Goal: Task Accomplishment & Management: Complete application form

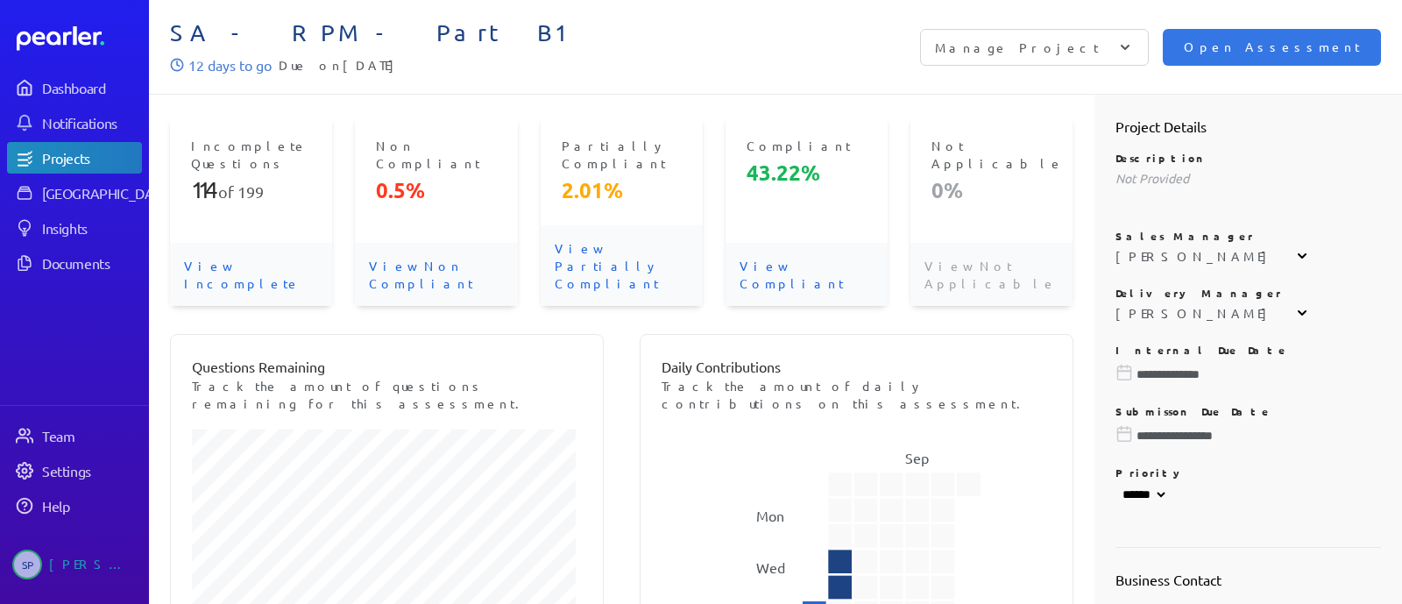
select select "******"
click at [256, 243] on p "View Incomplete" at bounding box center [251, 274] width 162 height 63
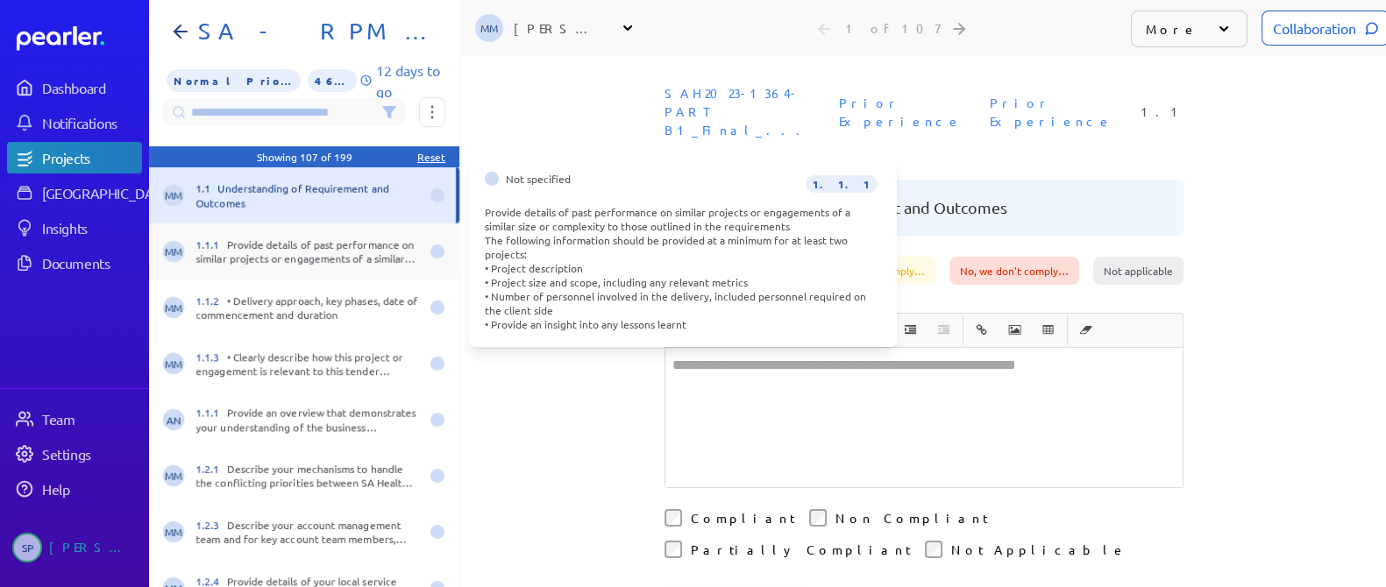
click at [320, 256] on div "1.1.1 Provide details of past performance on similar projects or engagements of…" at bounding box center [307, 252] width 223 height 28
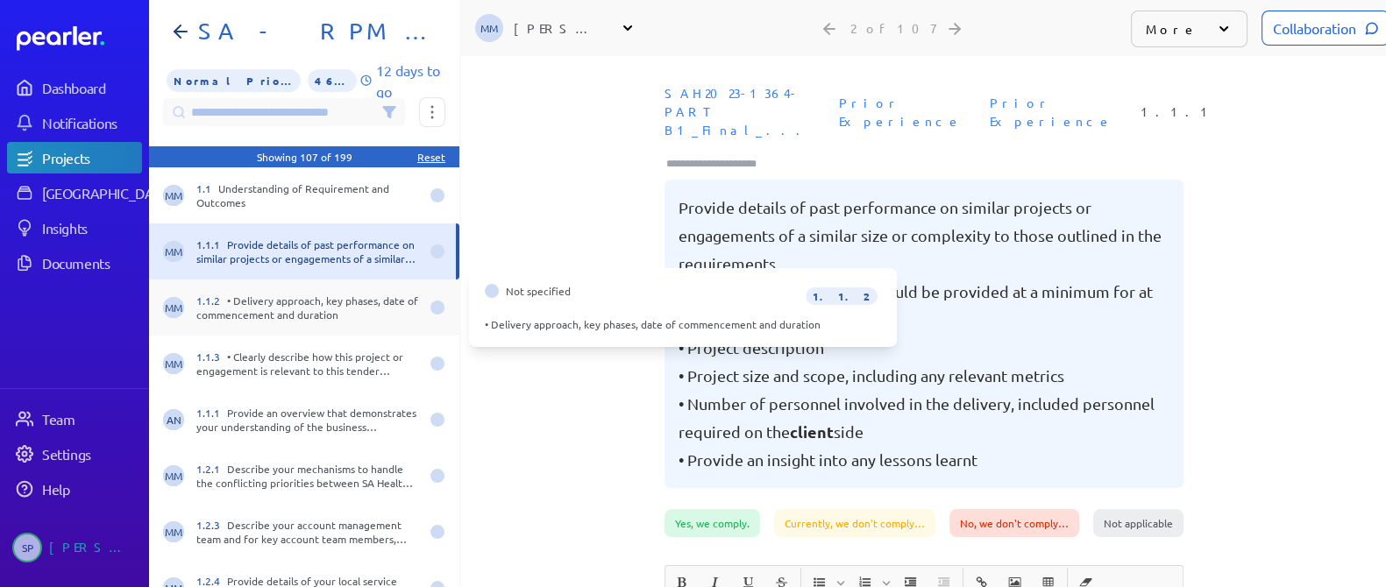
click at [309, 319] on div "1.1.2 • Delivery approach, key phases, date of commencement and duration" at bounding box center [307, 308] width 223 height 28
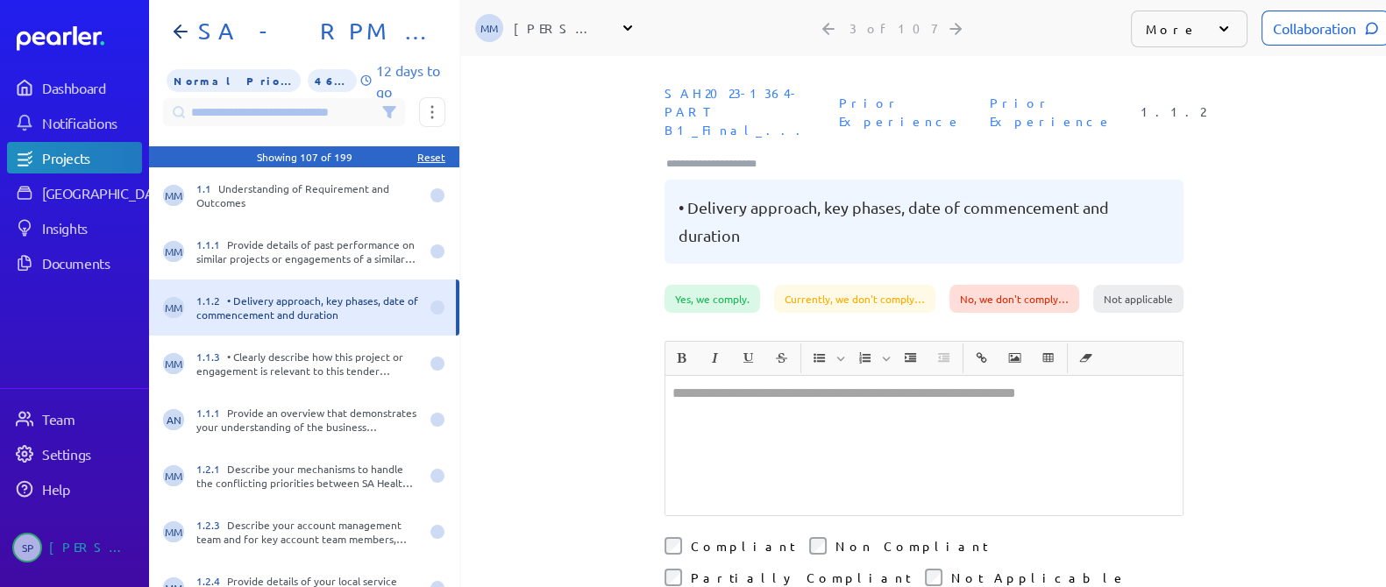
scroll to position [0, 13]
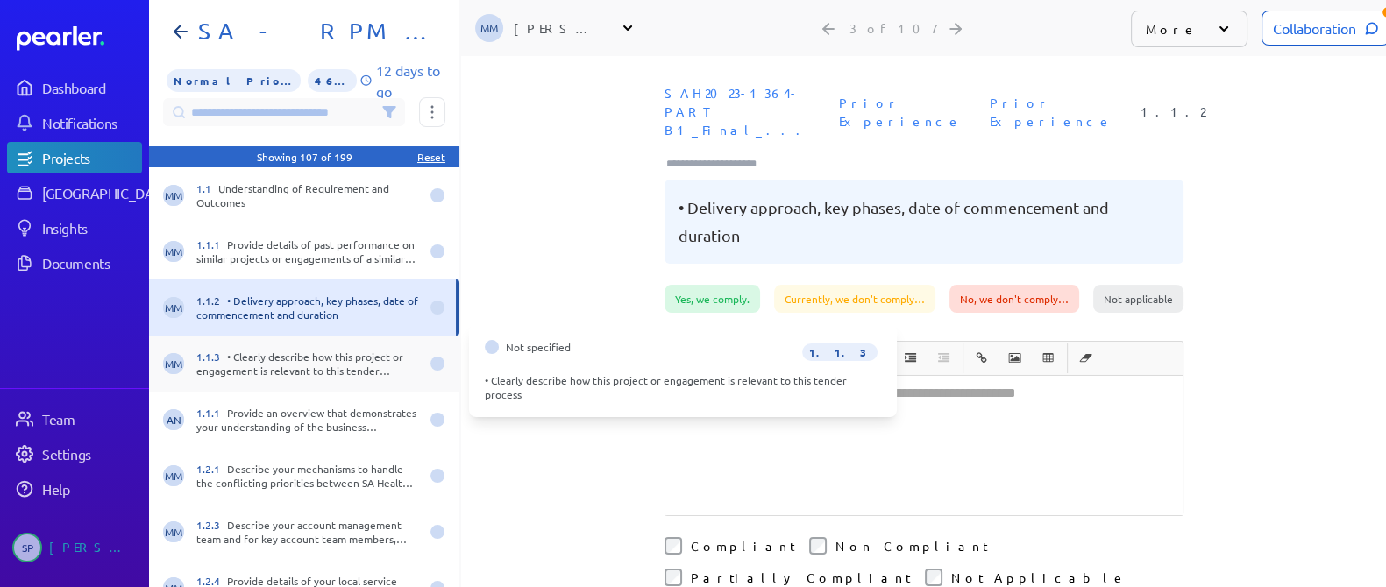
click at [329, 370] on div "1.1.3 • Clearly describe how this project or engagement is relevant to this ten…" at bounding box center [307, 364] width 223 height 28
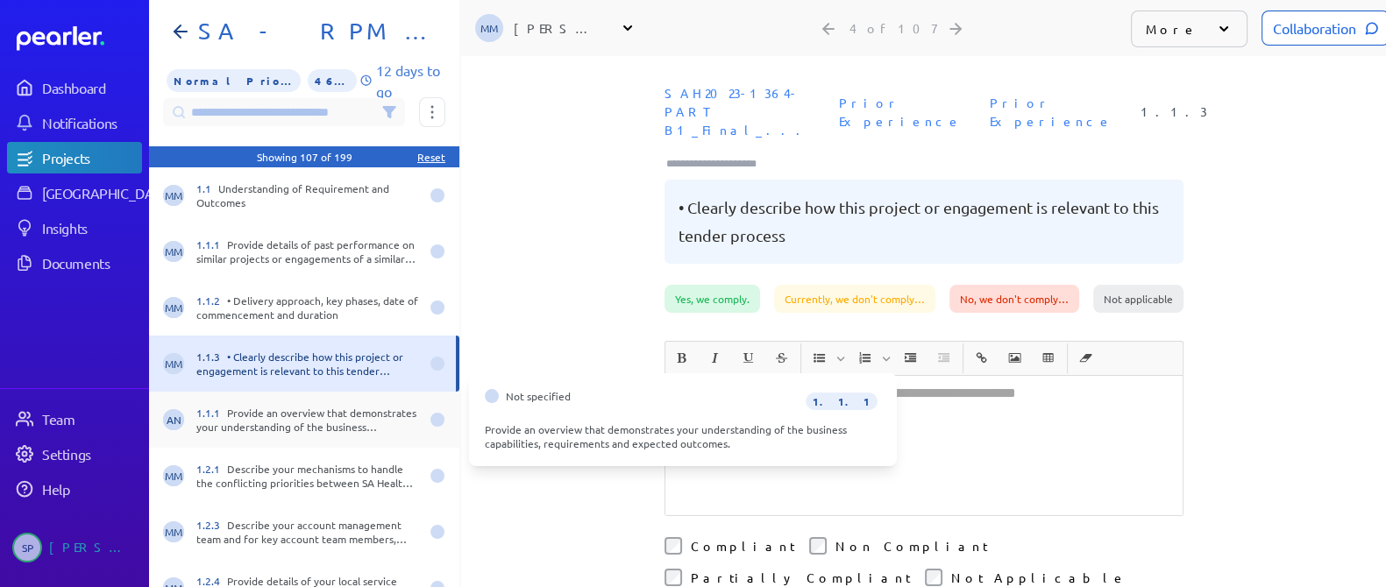
click at [324, 416] on div "1.1.1 Provide an overview that demonstrates your understanding of the business …" at bounding box center [307, 420] width 223 height 28
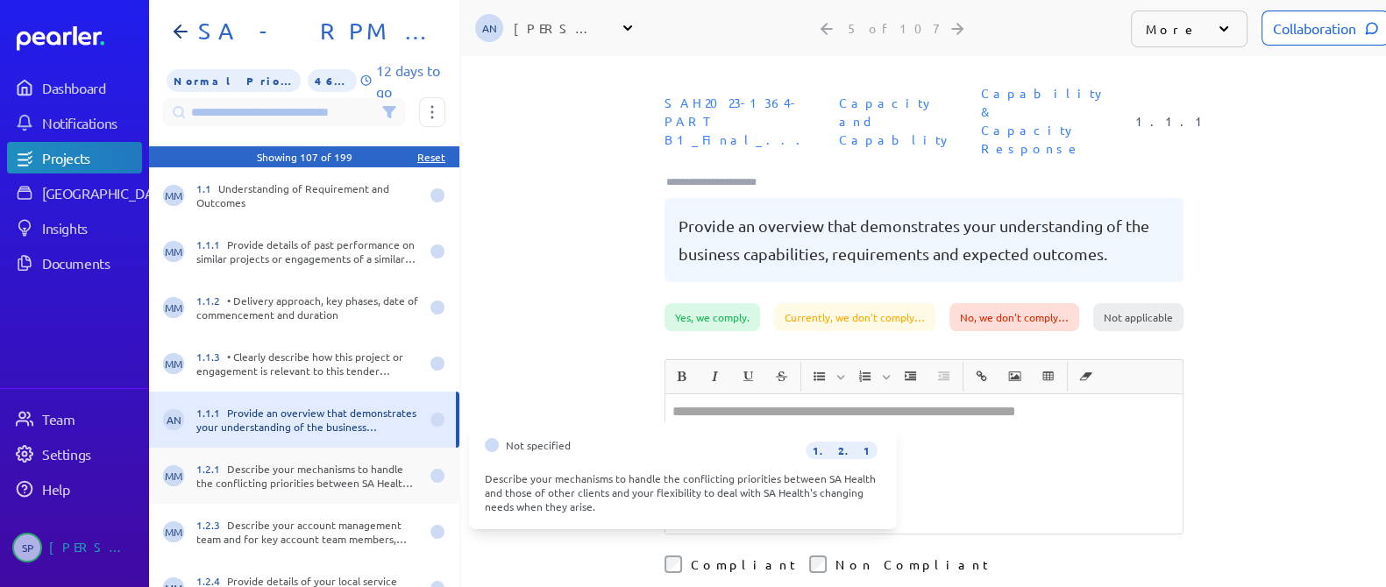
click at [333, 464] on div "1.2.1 Describe your mechanisms to handle the conflicting priorities between SA …" at bounding box center [307, 476] width 223 height 28
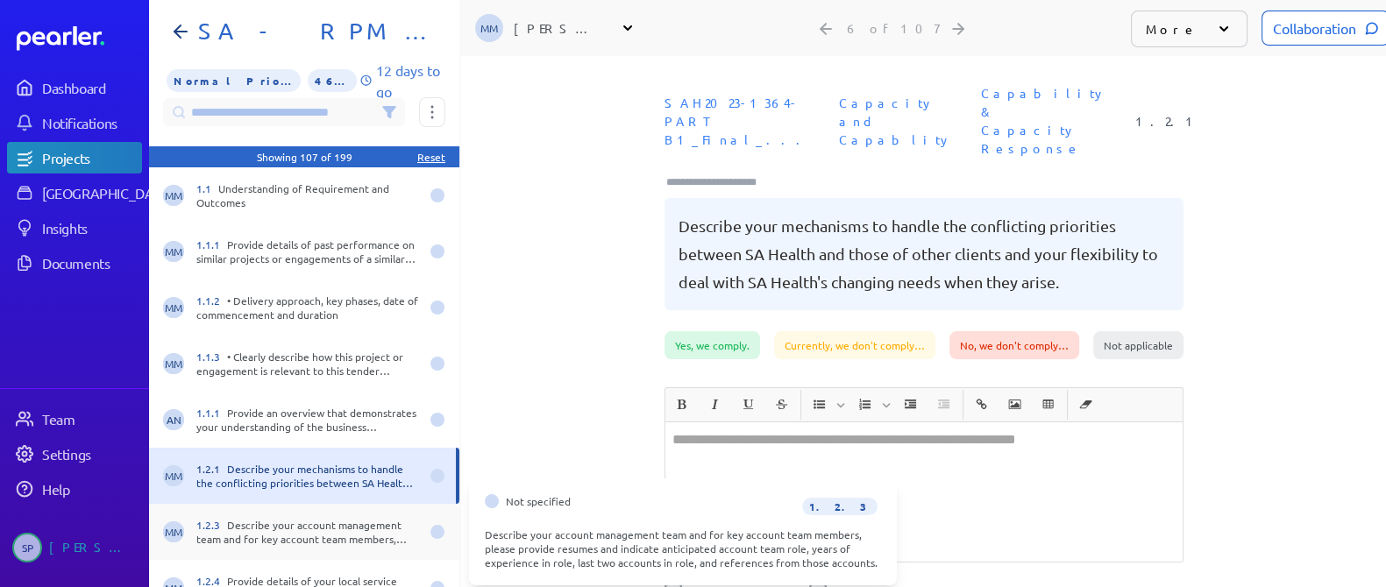
click at [342, 526] on div "1.2.3 Describe your account management team and for key account team members, p…" at bounding box center [307, 532] width 223 height 28
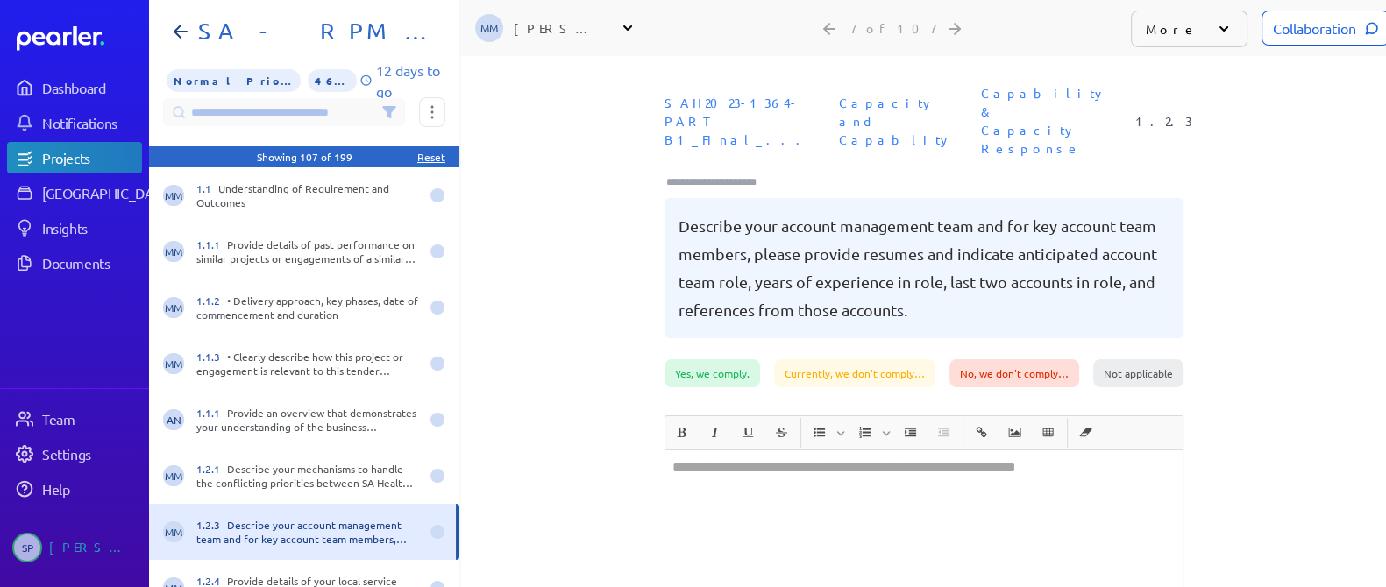
click at [515, 367] on div "**********" at bounding box center [923, 321] width 925 height 531
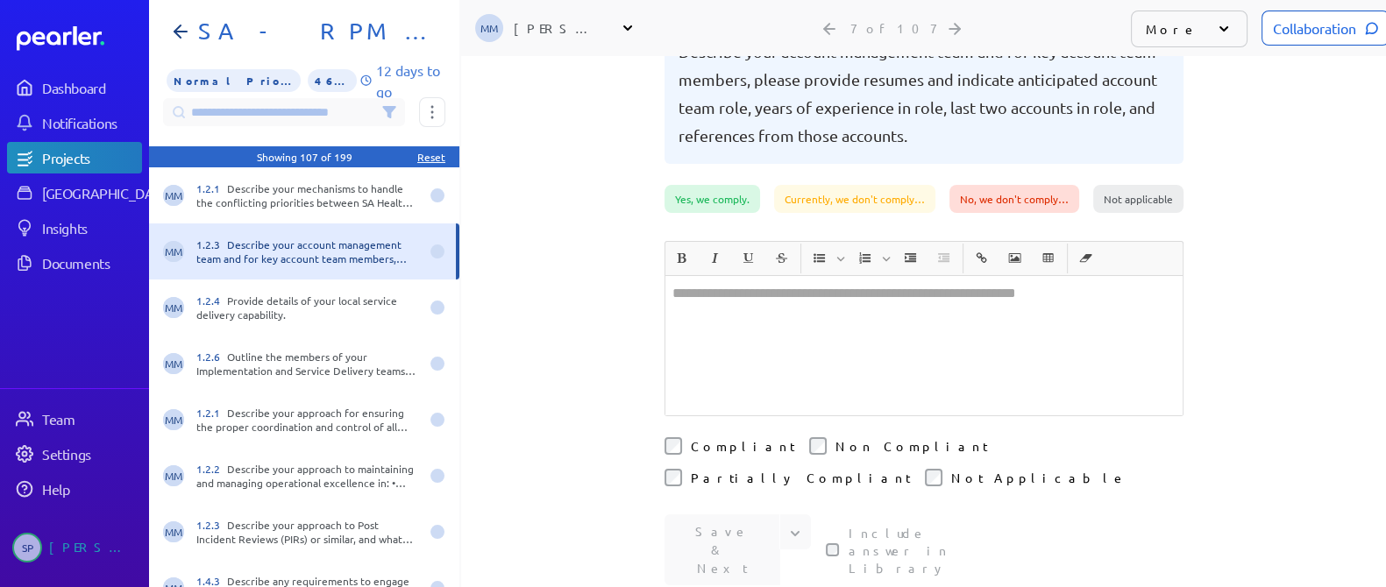
scroll to position [289, 0]
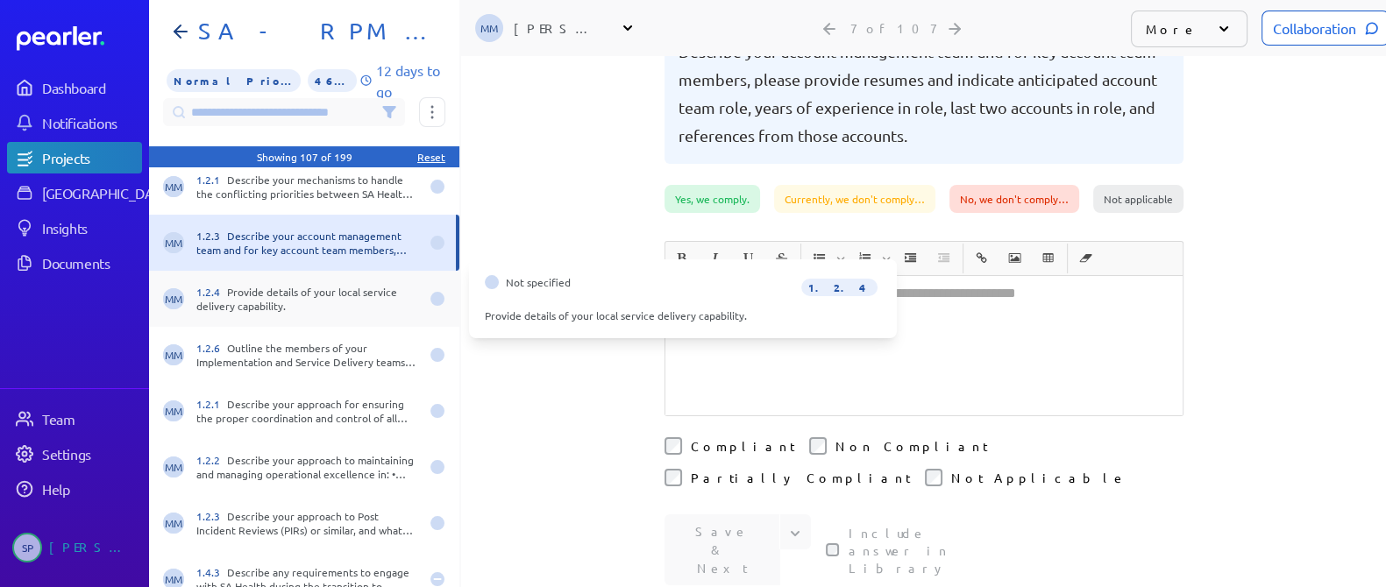
click at [367, 297] on div "1.2.4 Provide details of your local service delivery capability." at bounding box center [307, 299] width 223 height 28
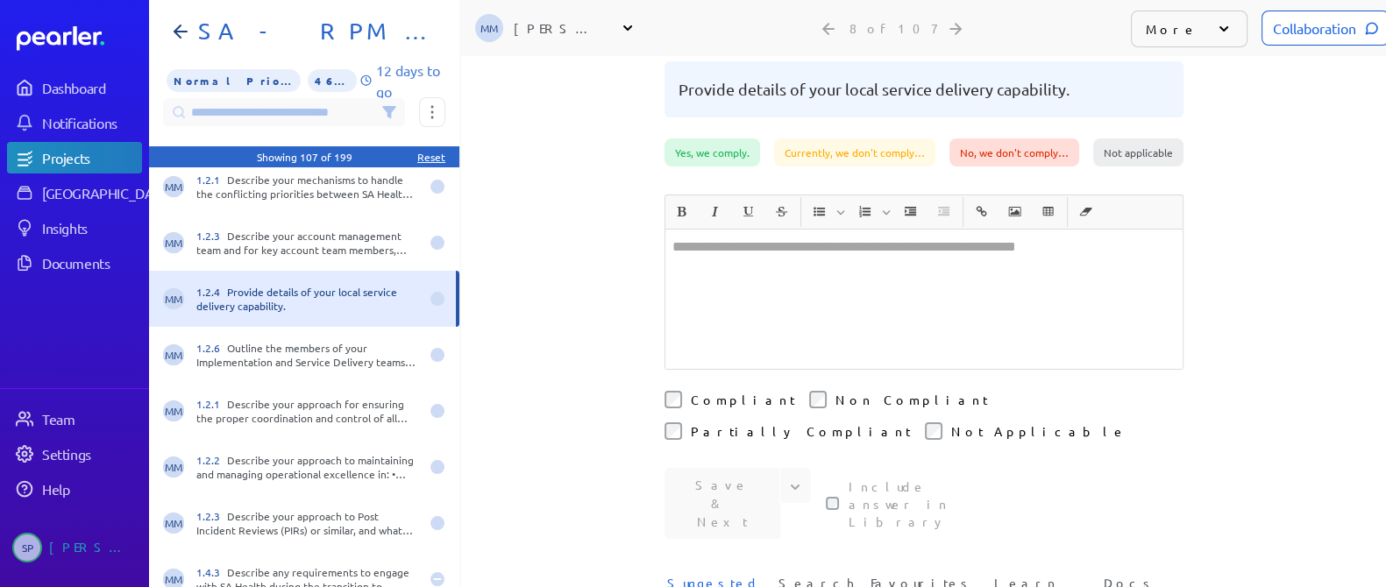
scroll to position [174, 0]
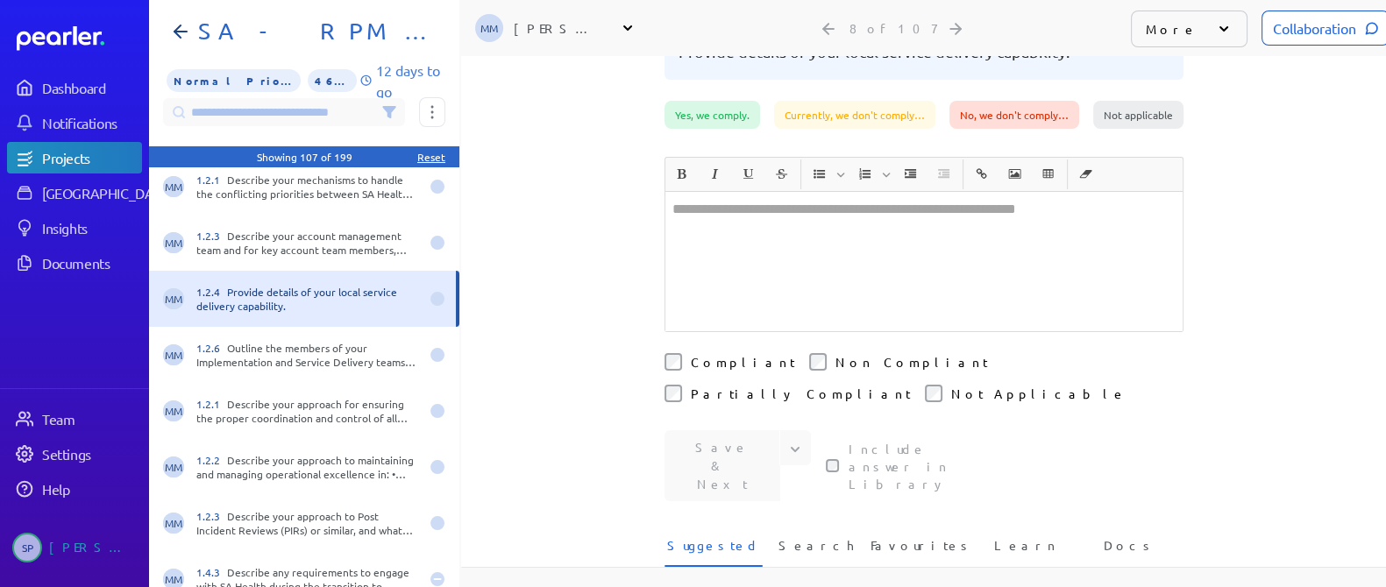
click at [558, 224] on div "**********" at bounding box center [923, 147] width 925 height 531
click at [570, 215] on div "**********" at bounding box center [923, 147] width 925 height 531
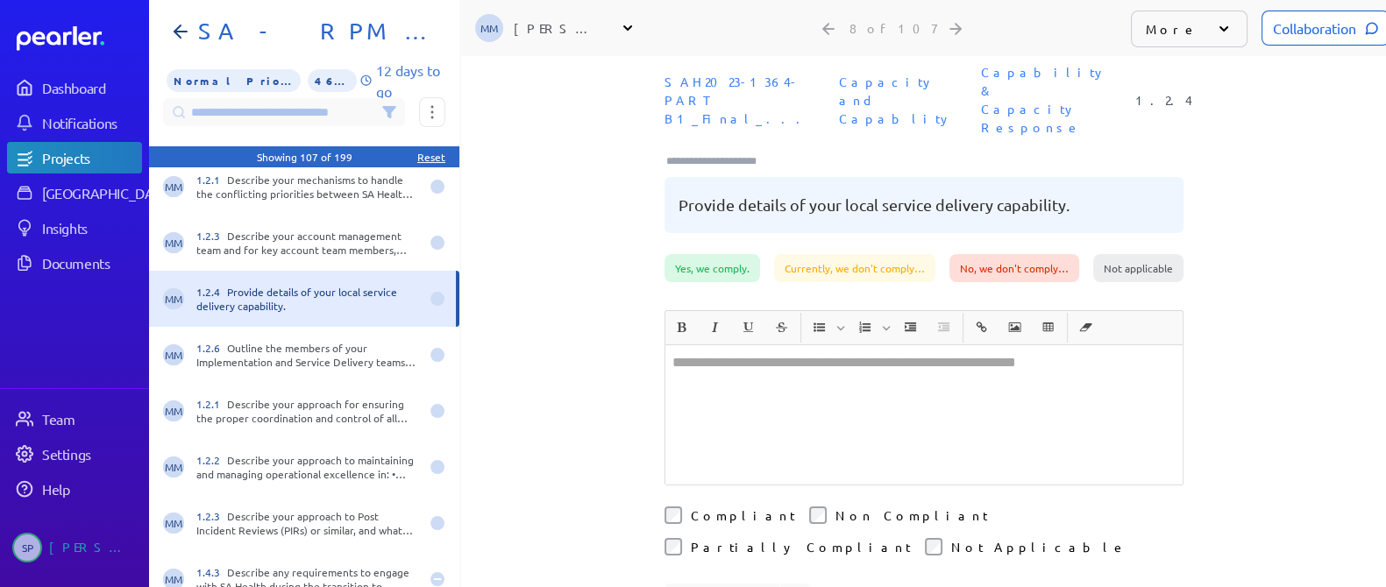
scroll to position [0, 0]
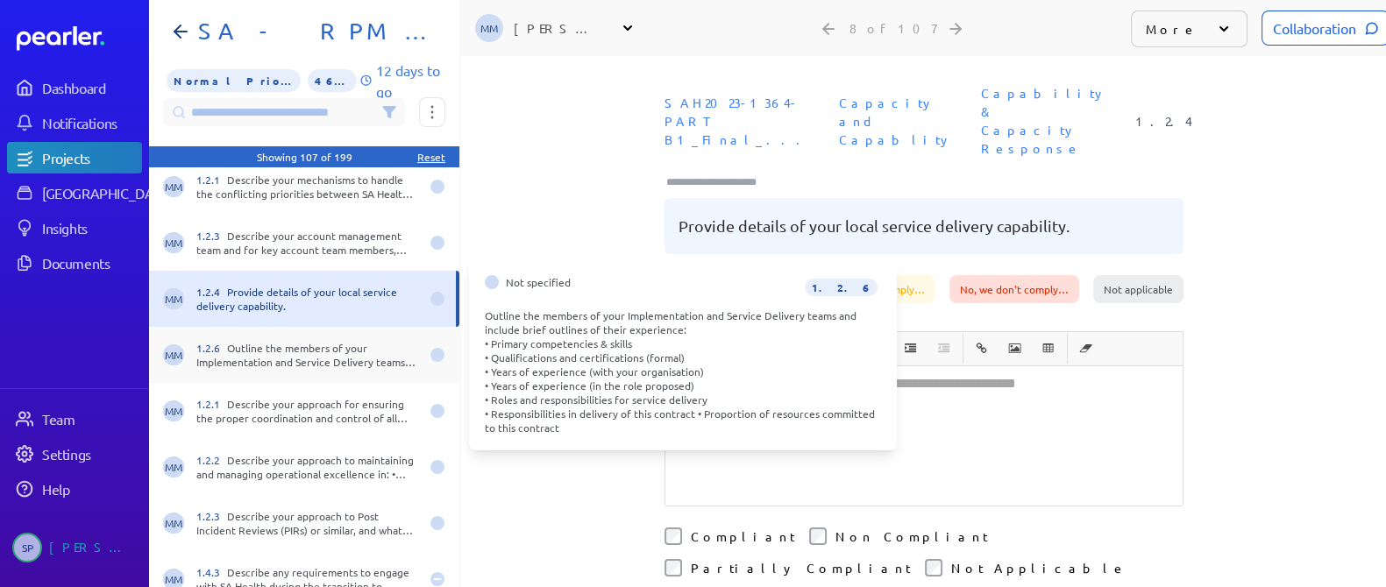
click at [294, 344] on div "1.2.6 Outline the members of your Implementation and Service Delivery teams and…" at bounding box center [307, 355] width 223 height 28
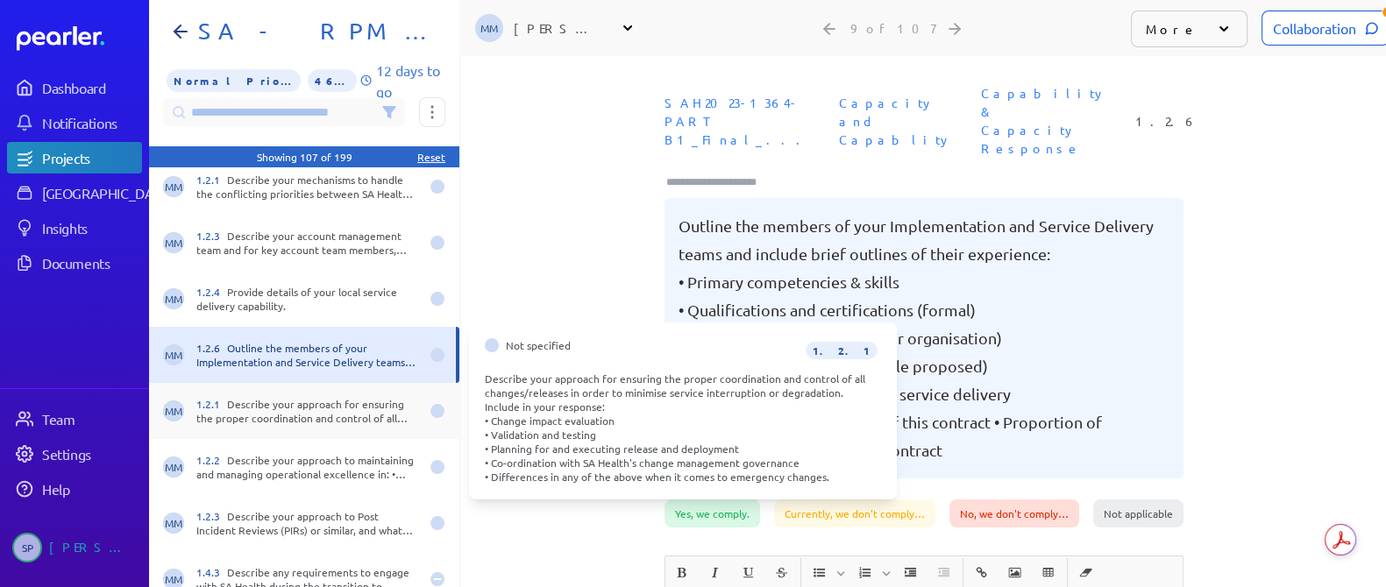
click at [294, 409] on div "1.2.1 Describe your approach for ensuring the proper coordination and control o…" at bounding box center [307, 411] width 223 height 28
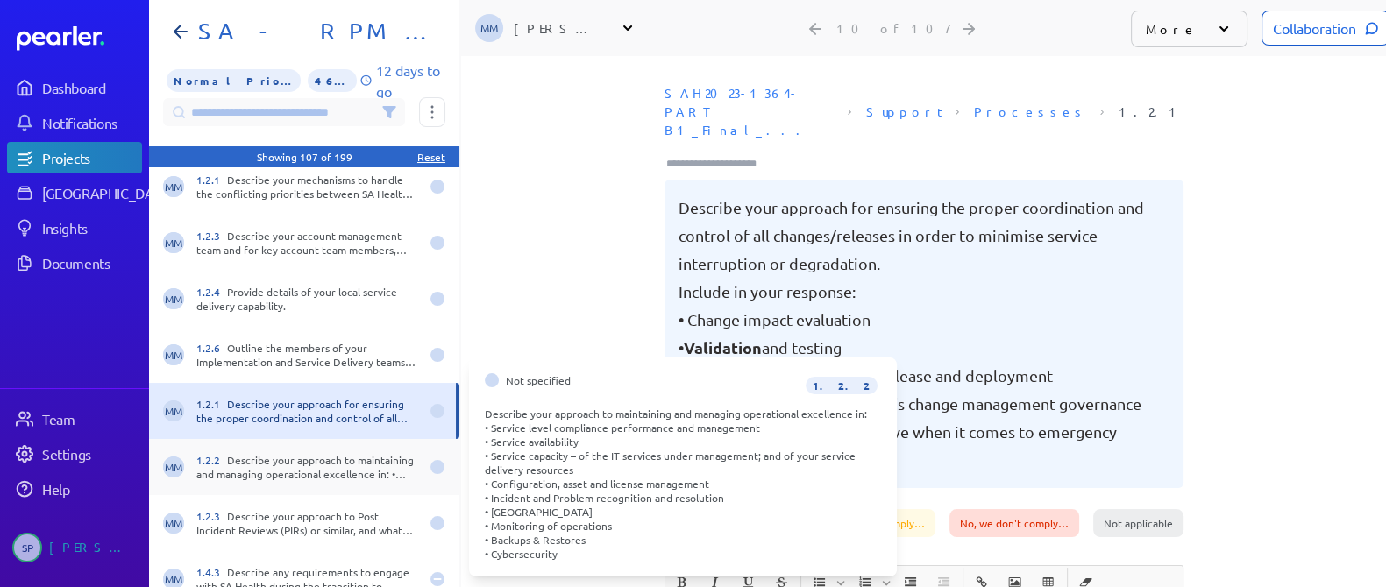
click at [324, 462] on div "1.2.2 Describe your approach to maintaining and managing operational excellence…" at bounding box center [307, 467] width 223 height 28
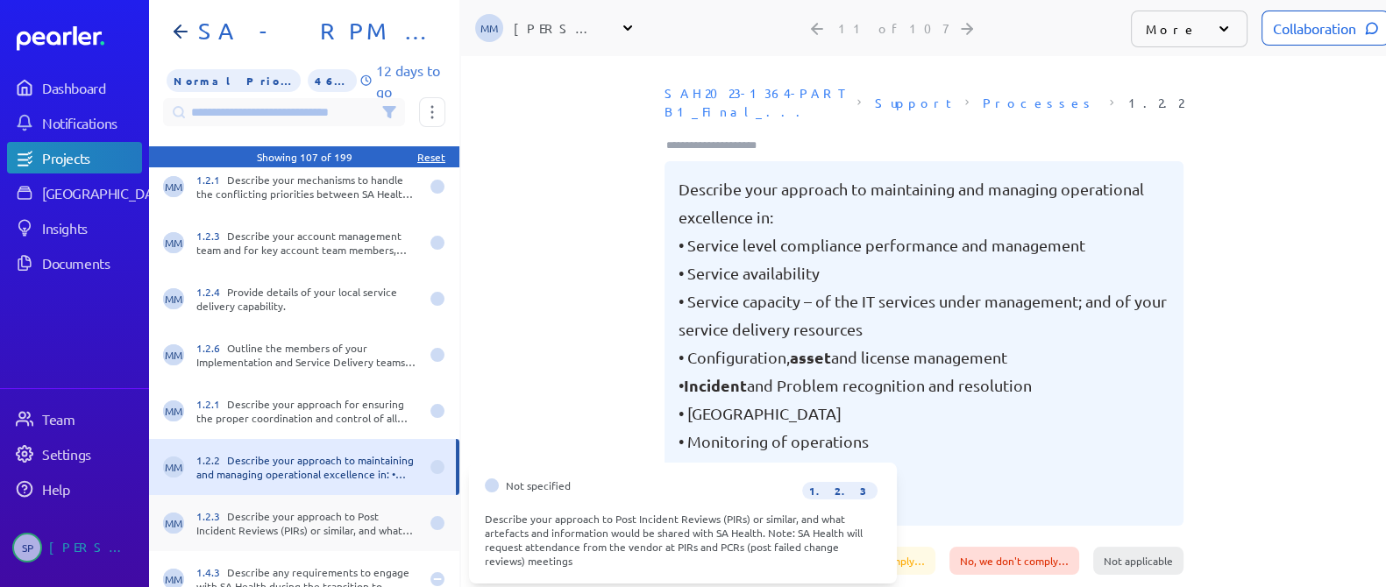
click at [336, 519] on div "1.2.3 Describe your approach to Post Incident Reviews (PIRs) or similar, and wh…" at bounding box center [307, 523] width 223 height 28
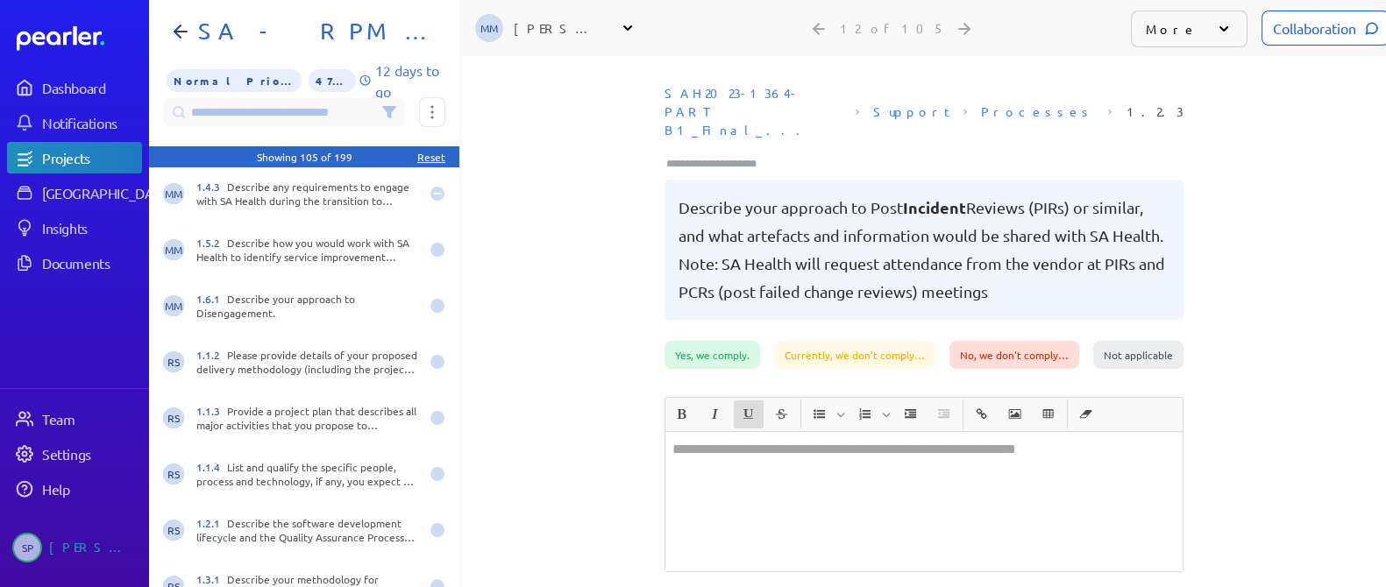
drag, startPoint x: 741, startPoint y: 436, endPoint x: 740, endPoint y: 365, distance: 71.9
click at [742, 436] on div "﻿" at bounding box center [923, 501] width 517 height 139
